Goal: Transaction & Acquisition: Purchase product/service

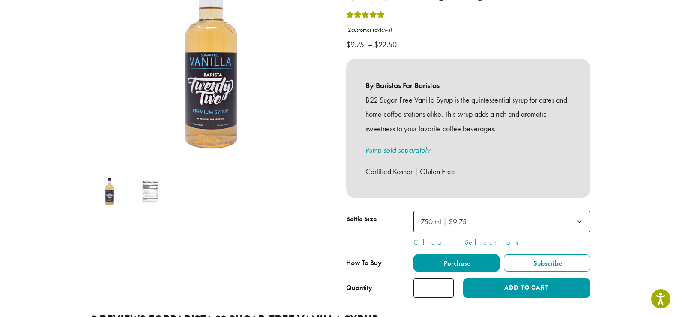
scroll to position [150, 0]
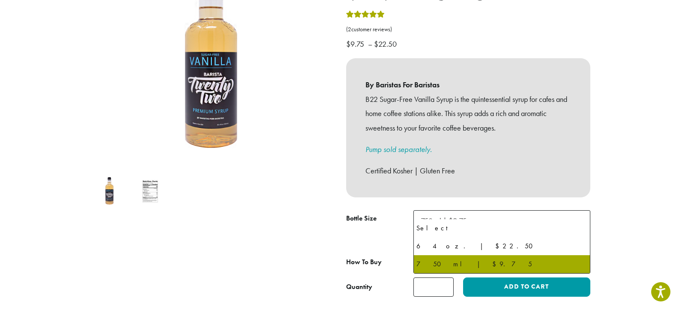
click at [526, 212] on span "750 ml | $9.75" at bounding box center [502, 220] width 177 height 21
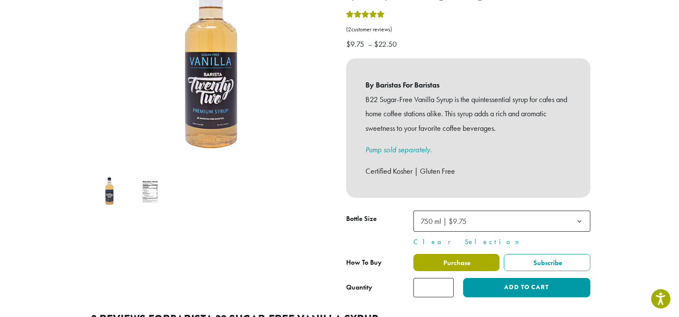
click at [483, 259] on label "Purchase" at bounding box center [457, 262] width 87 height 17
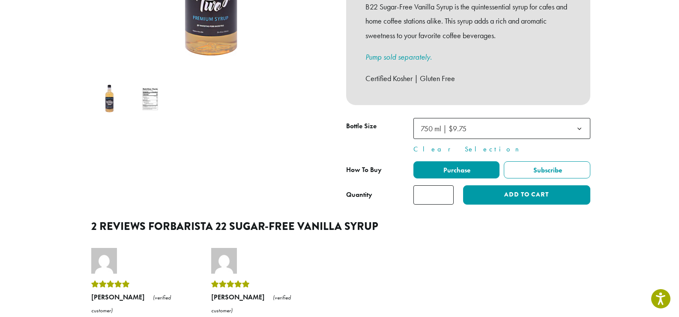
scroll to position [264, 0]
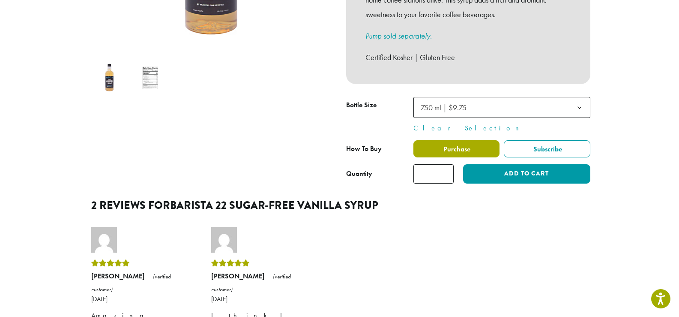
click at [467, 144] on span "Purchase" at bounding box center [456, 148] width 28 height 9
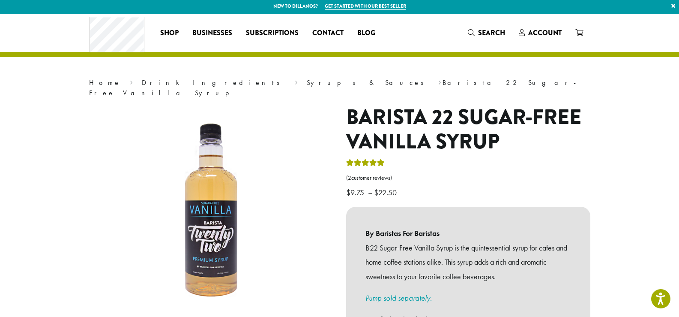
scroll to position [0, 0]
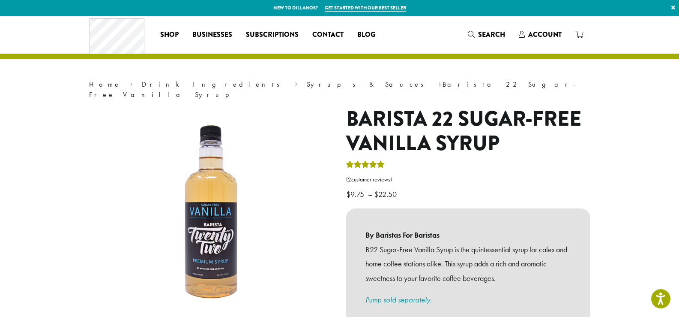
click at [671, 6] on link "×" at bounding box center [674, 7] width 12 height 15
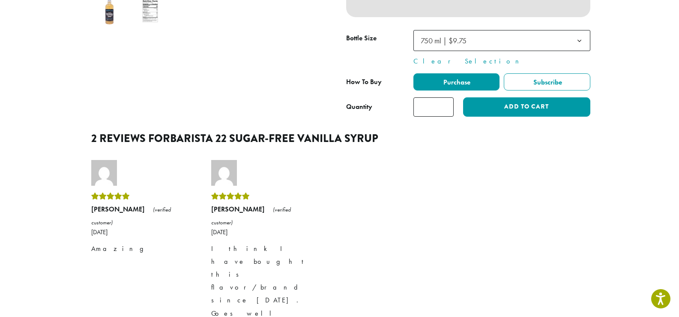
scroll to position [311, 0]
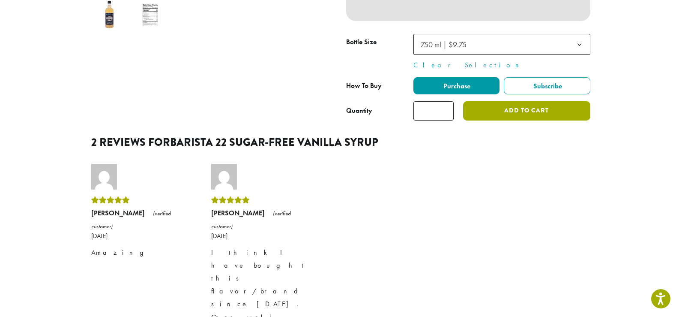
click at [505, 101] on button "Add to cart" at bounding box center [526, 110] width 127 height 19
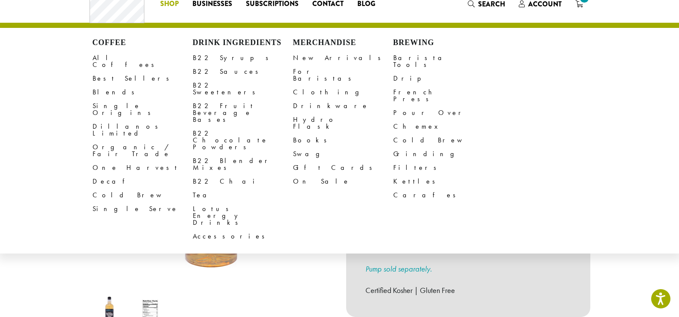
scroll to position [11, 0]
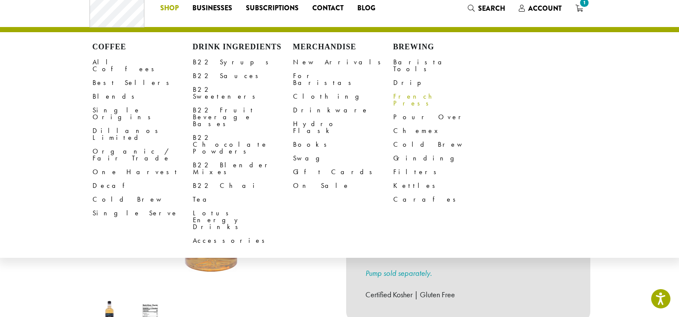
click at [405, 93] on link "French Press" at bounding box center [443, 100] width 100 height 21
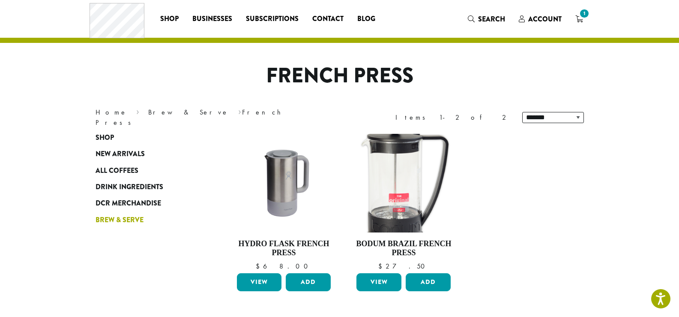
click at [130, 214] on link "Brew & Serve" at bounding box center [147, 219] width 103 height 16
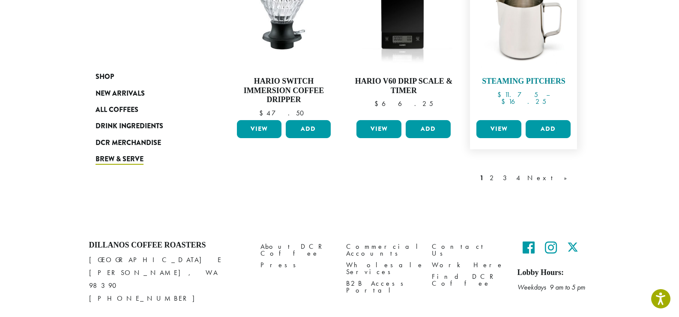
scroll to position [739, 0]
